Goal: Transaction & Acquisition: Purchase product/service

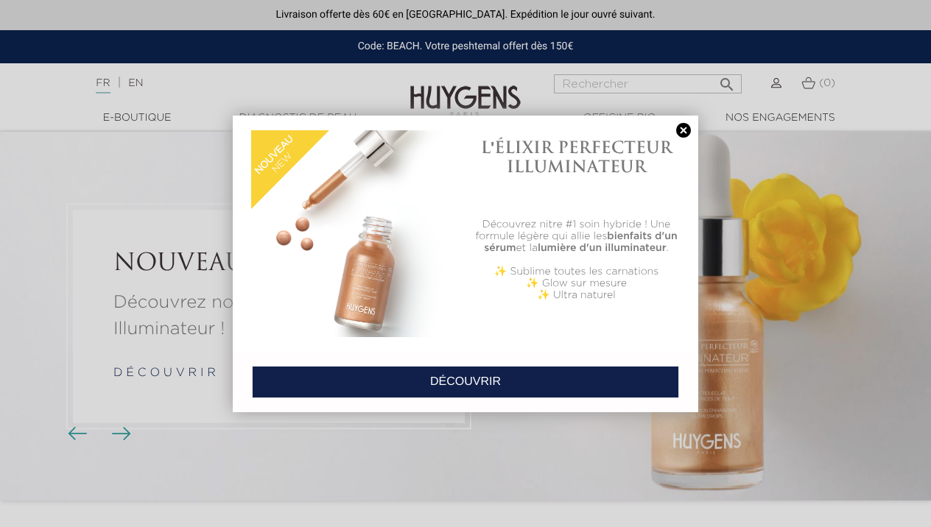
click at [680, 131] on link at bounding box center [683, 130] width 21 height 15
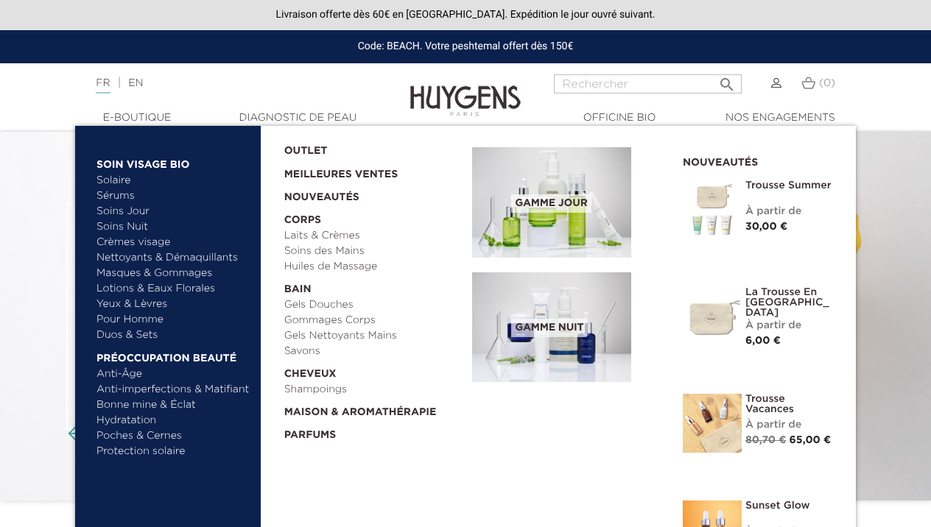
click at [122, 317] on link "Pour Homme" at bounding box center [173, 319] width 154 height 15
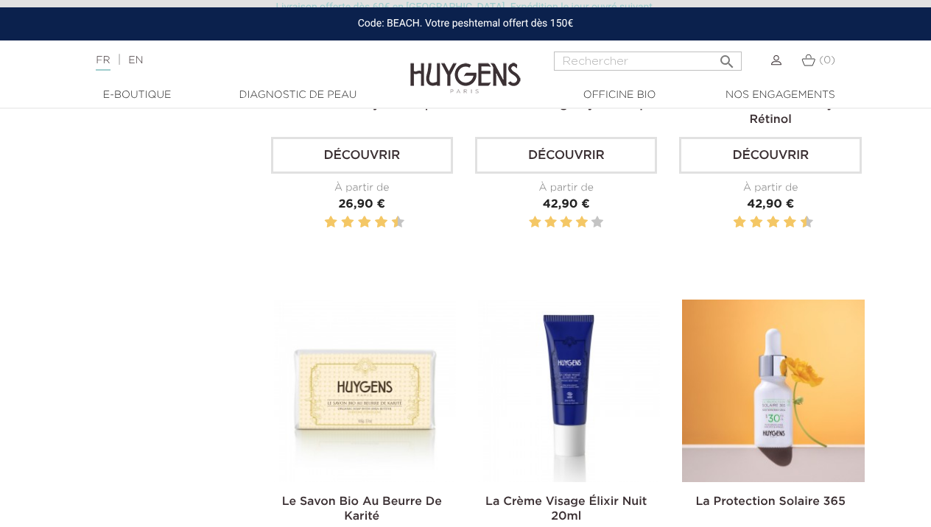
scroll to position [1237, 1]
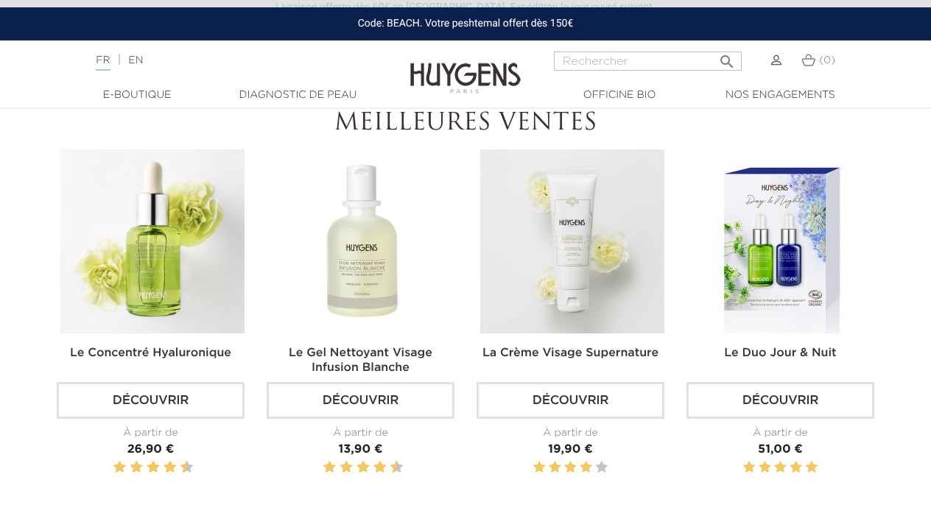
scroll to position [443, 0]
click at [571, 283] on img at bounding box center [572, 242] width 184 height 184
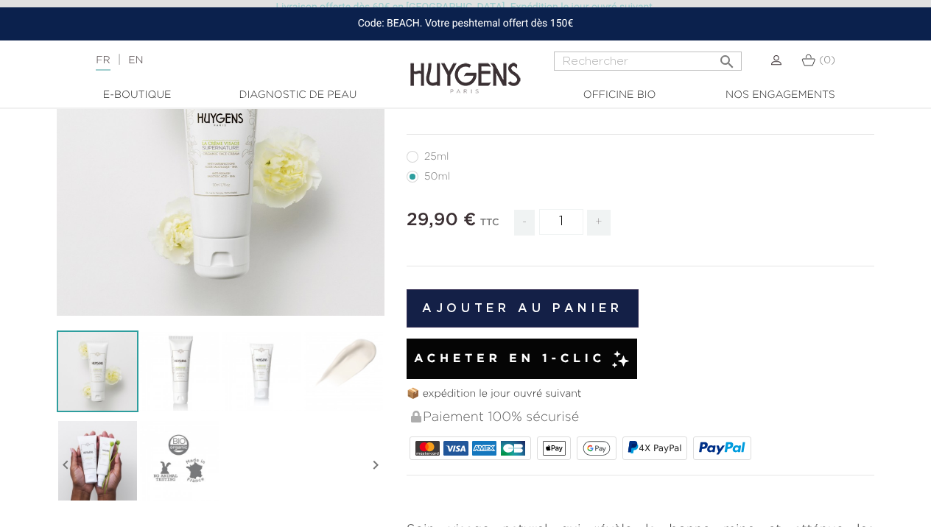
scroll to position [205, 0]
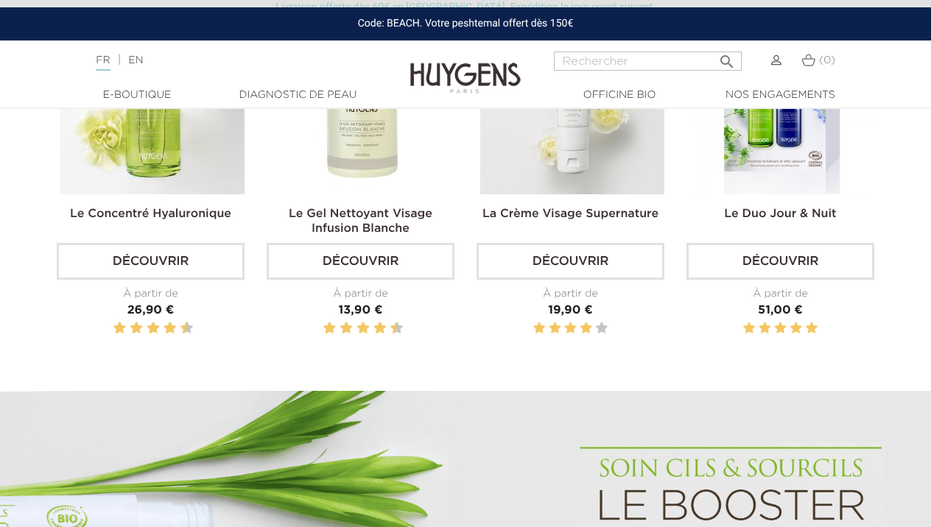
scroll to position [502, 0]
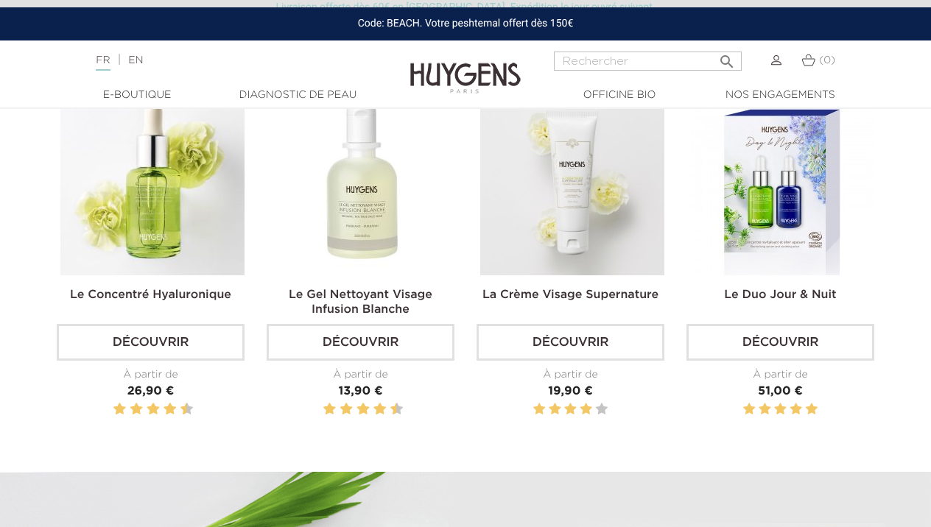
click at [375, 198] on img at bounding box center [362, 183] width 184 height 184
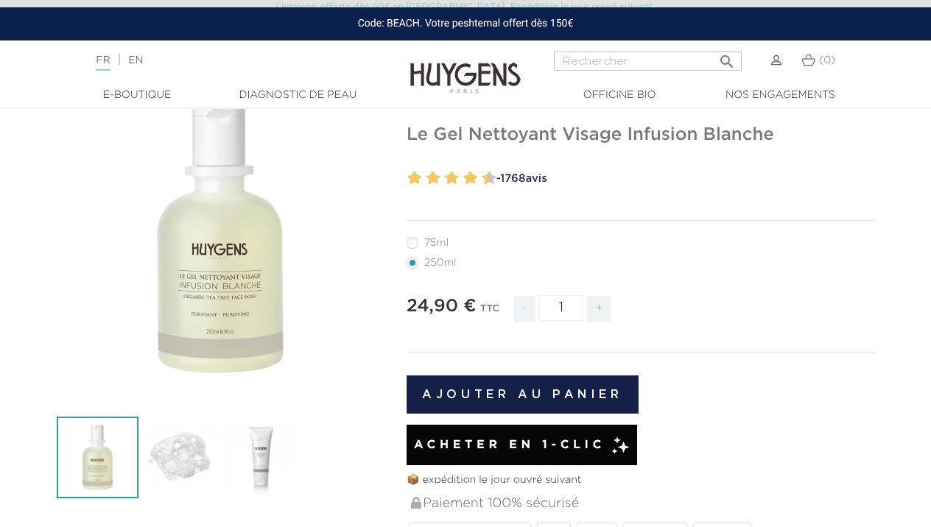
scroll to position [124, 0]
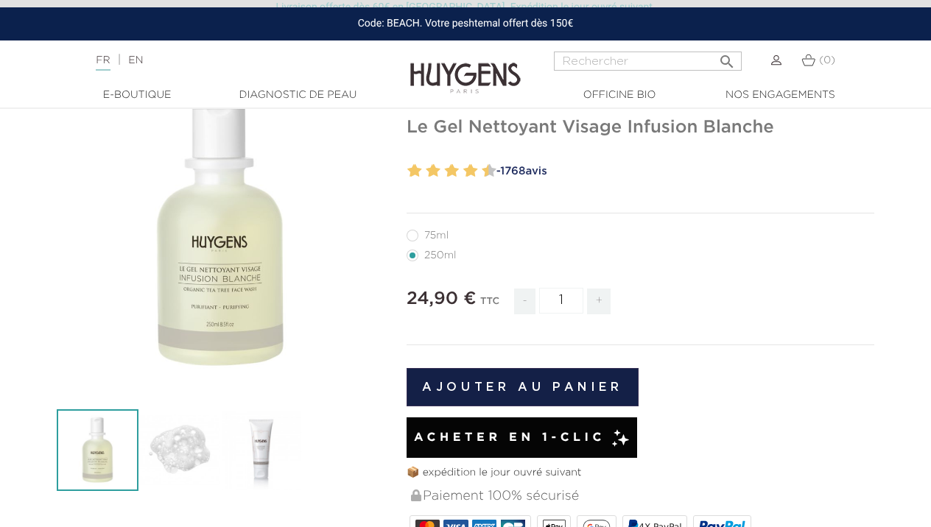
click at [415, 231] on label11"] "75ml" at bounding box center [437, 236] width 60 height 12
radio input "true"
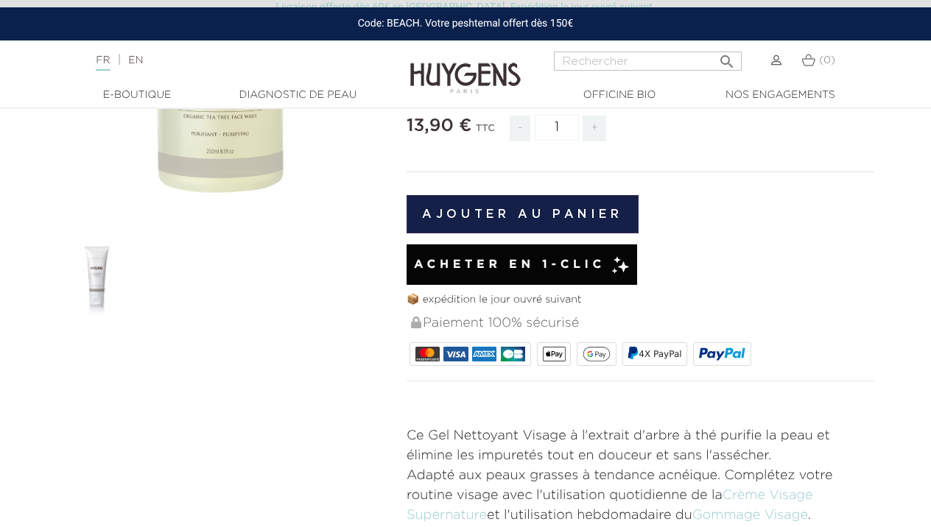
scroll to position [328, 0]
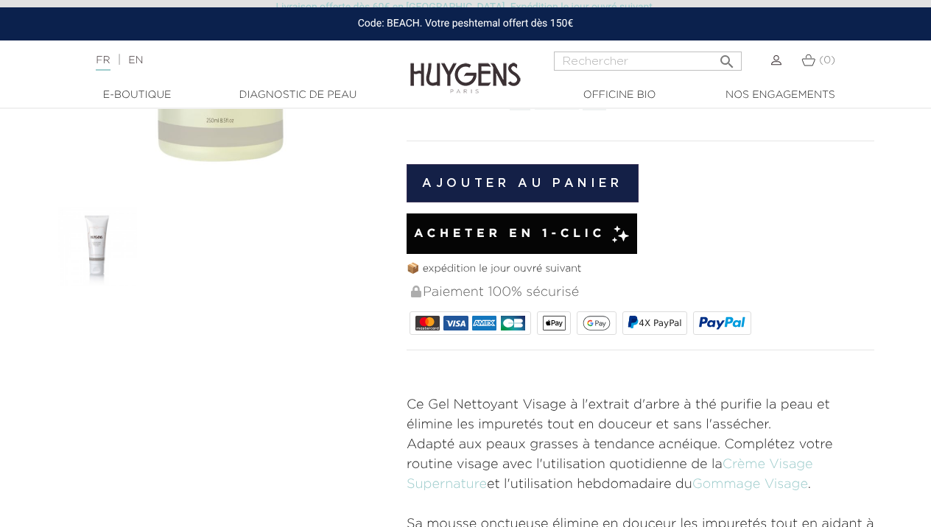
click at [546, 239] on span "Acheter en 1-clic" at bounding box center [509, 234] width 191 height 18
